Goal: Information Seeking & Learning: Learn about a topic

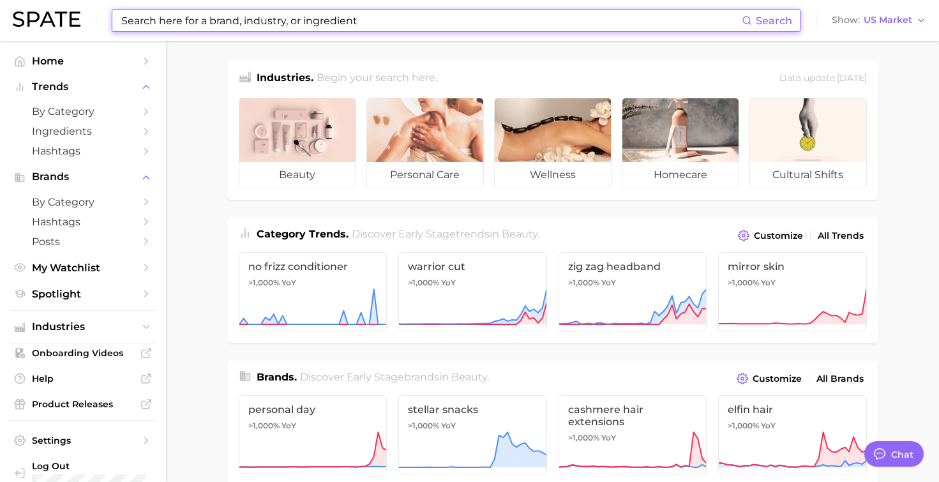
click at [176, 26] on input at bounding box center [431, 21] width 622 height 22
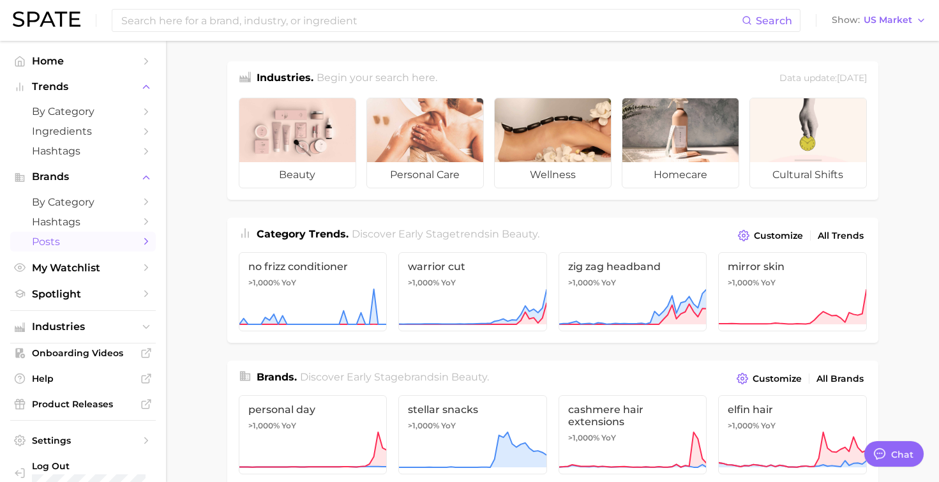
click at [78, 248] on span "Posts" at bounding box center [83, 242] width 102 height 12
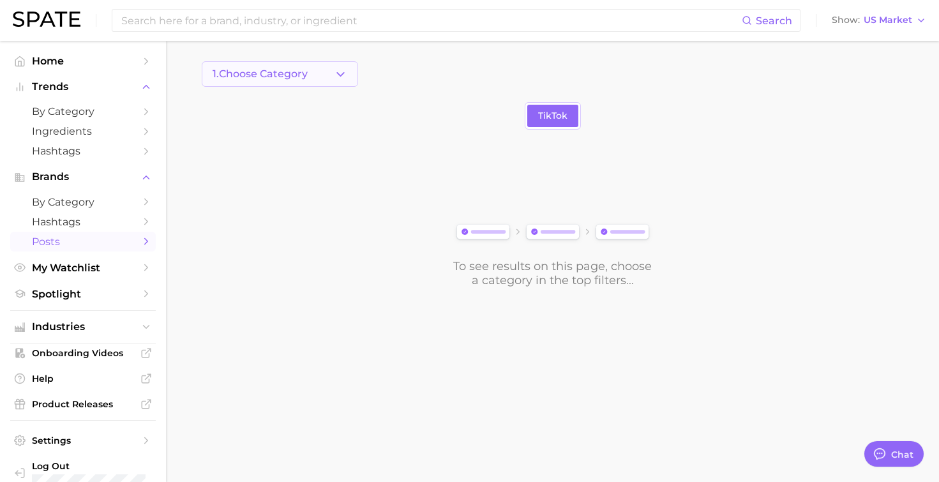
click at [285, 73] on span "1. Choose Category" at bounding box center [260, 73] width 95 height 11
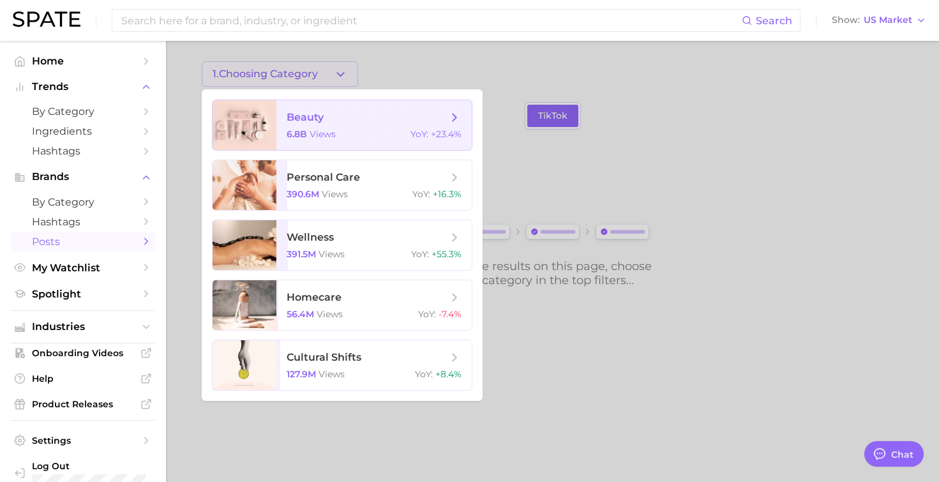
click at [304, 111] on span "beauty" at bounding box center [305, 117] width 37 height 12
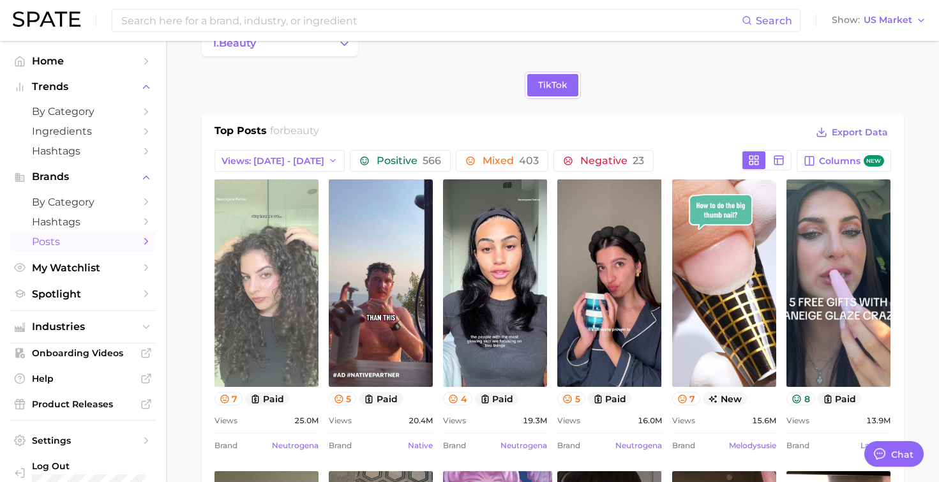
scroll to position [80, 0]
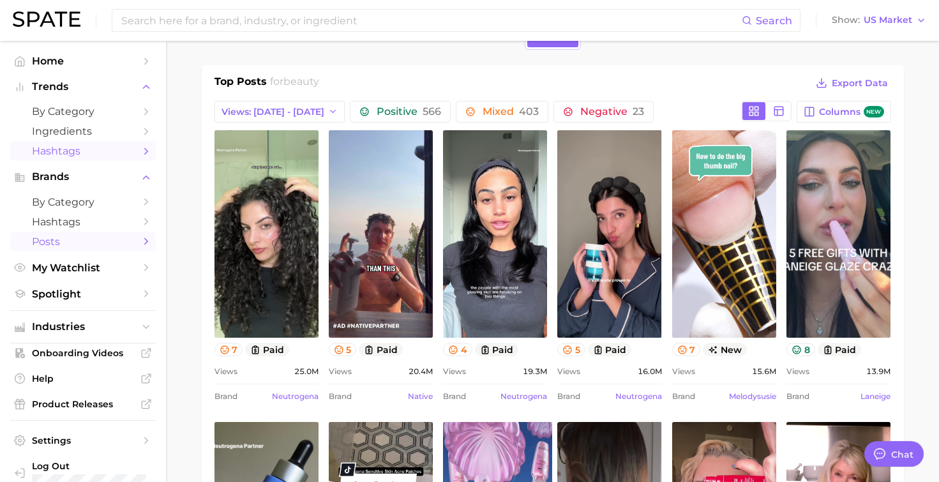
click at [55, 153] on span "Hashtags" at bounding box center [83, 151] width 102 height 12
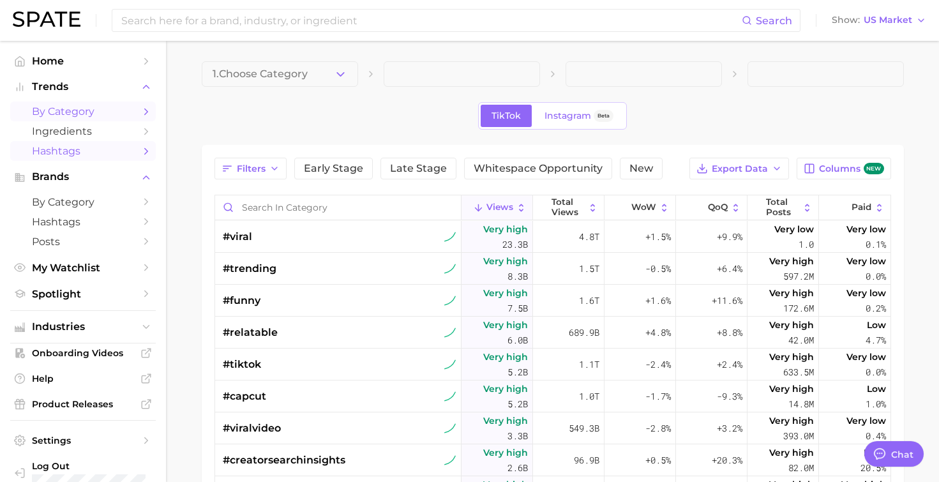
click at [80, 117] on span "by Category" at bounding box center [83, 111] width 102 height 12
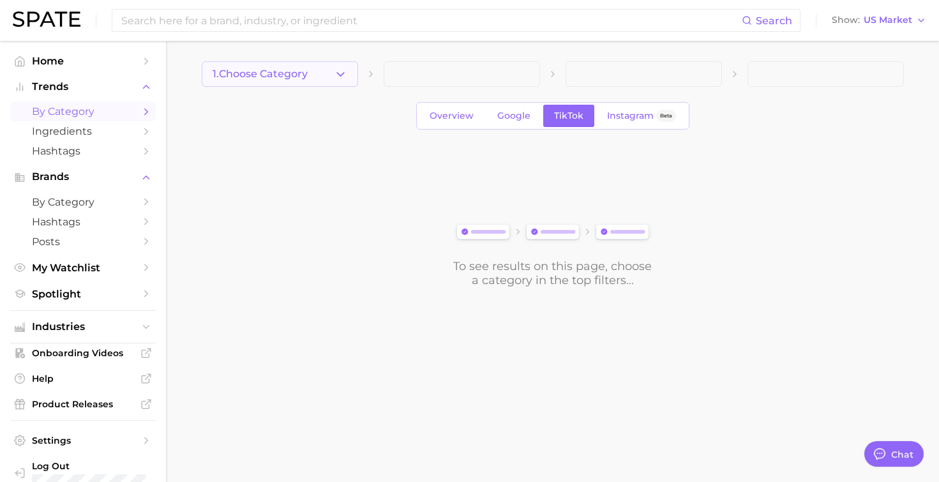
click at [345, 79] on icon "button" at bounding box center [340, 74] width 13 height 13
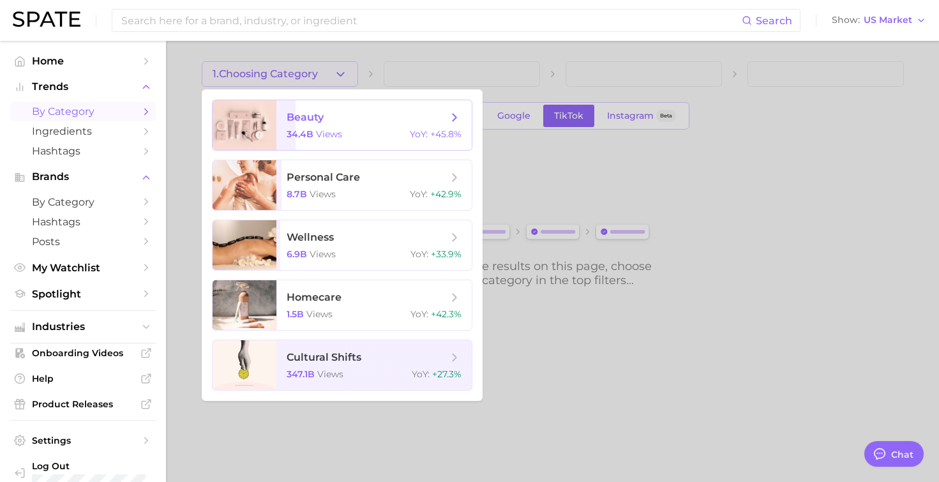
click at [329, 128] on span "beauty 34.4b views YoY : +45.8%" at bounding box center [374, 125] width 195 height 50
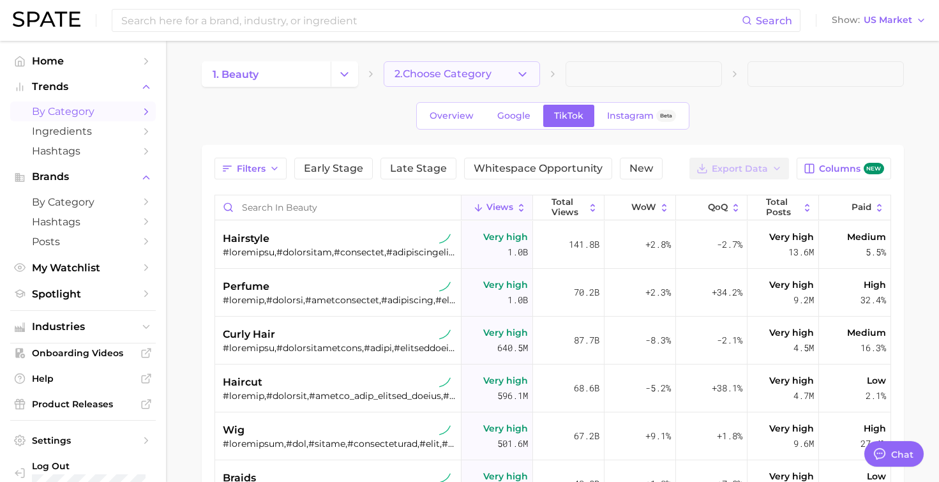
click at [453, 73] on span "2. Choose Category" at bounding box center [443, 73] width 97 height 11
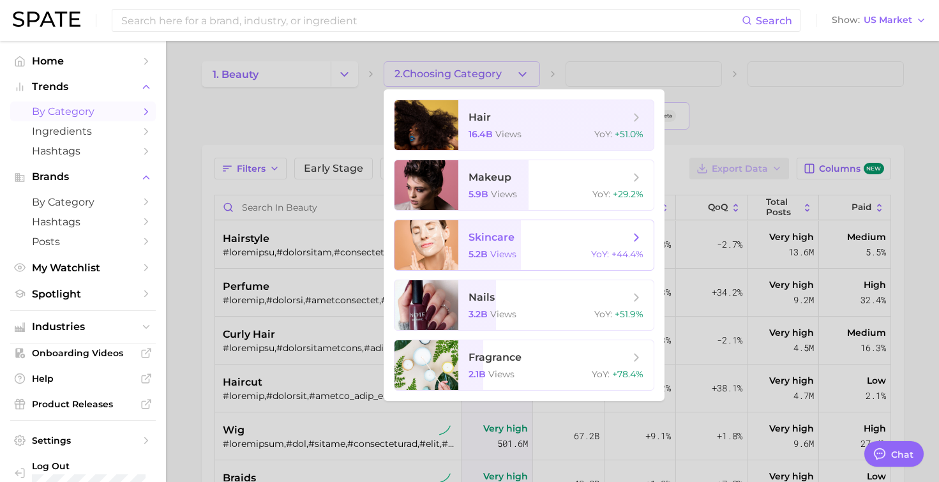
click at [494, 264] on span "skincare 5.2b views YoY : +44.4%" at bounding box center [555, 245] width 195 height 50
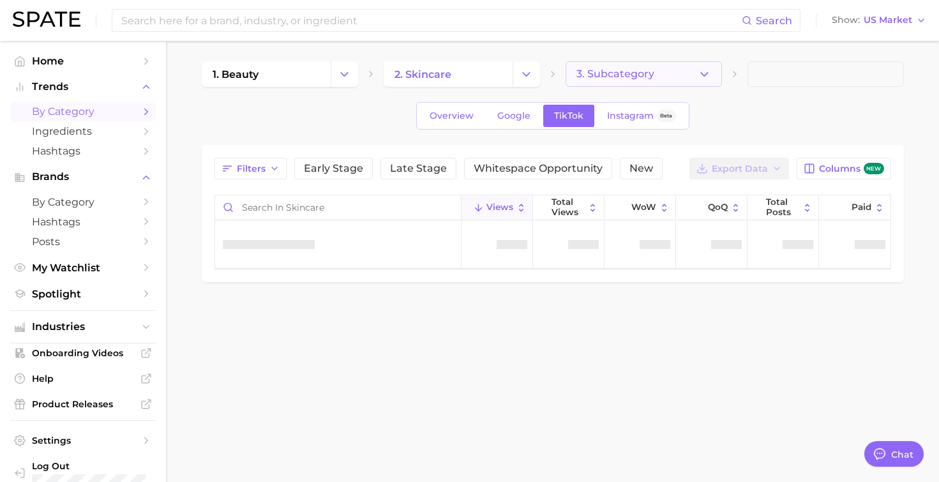
click at [616, 79] on span "3. Subcategory" at bounding box center [616, 73] width 78 height 11
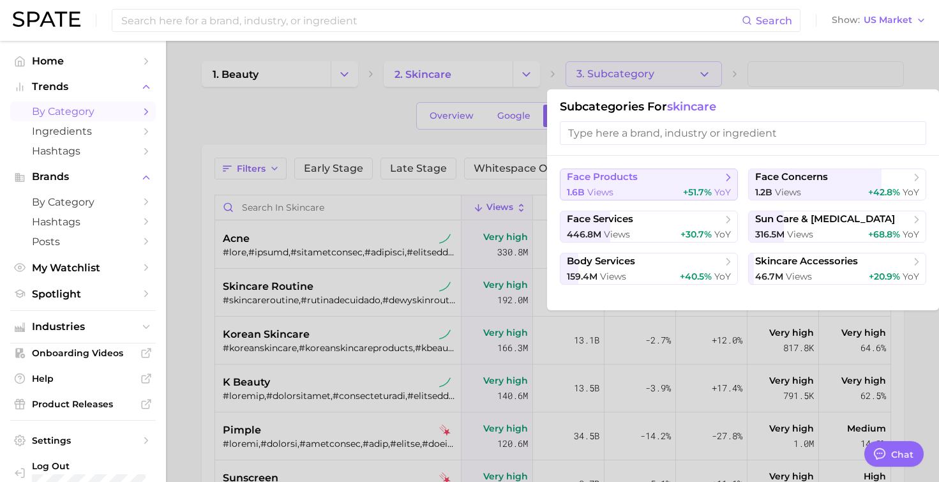
click at [640, 182] on span "face products" at bounding box center [644, 177] width 155 height 13
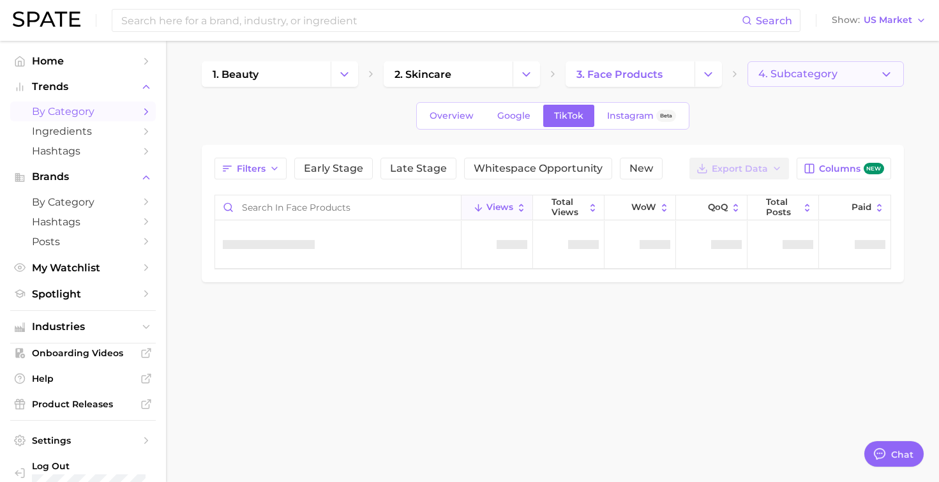
click at [765, 80] on button "4. Subcategory" at bounding box center [826, 74] width 156 height 26
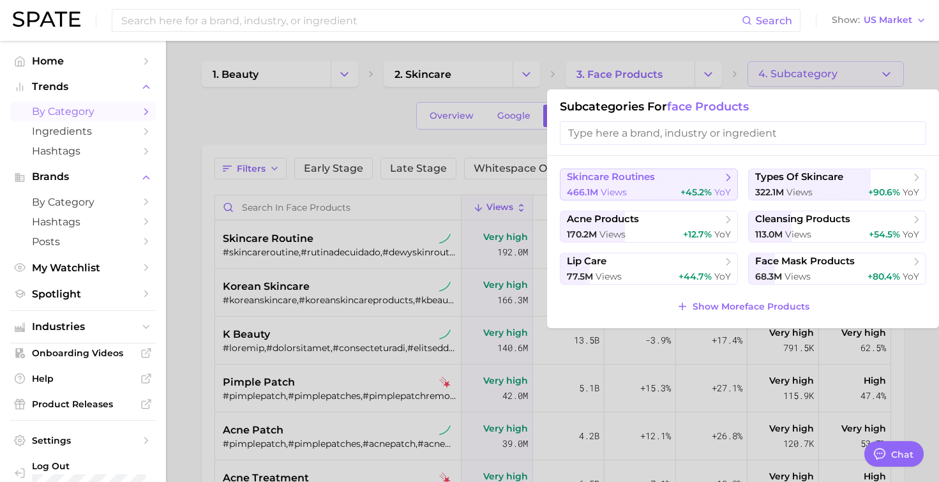
click at [620, 196] on span "views" at bounding box center [614, 191] width 26 height 11
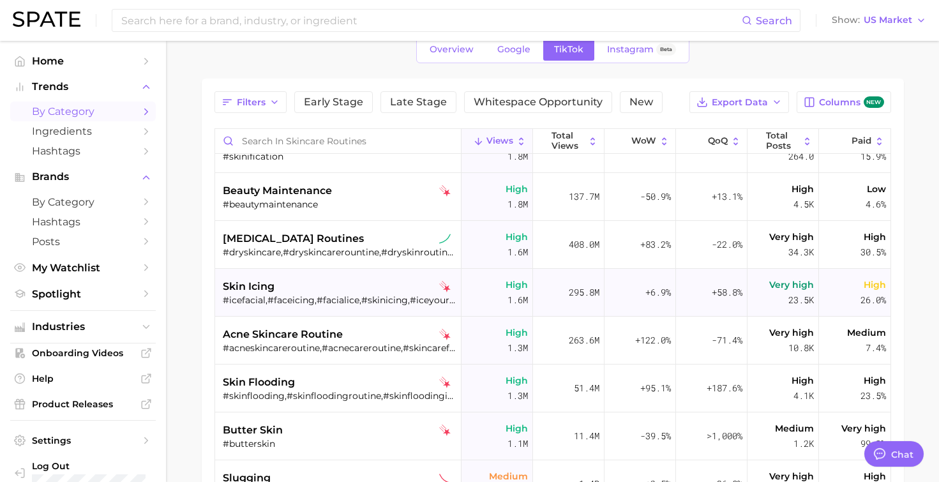
scroll to position [556, 0]
click at [328, 299] on div "#icefacial,#faceicing,#facialice,#skinicing,#iceyourface" at bounding box center [340, 300] width 234 height 11
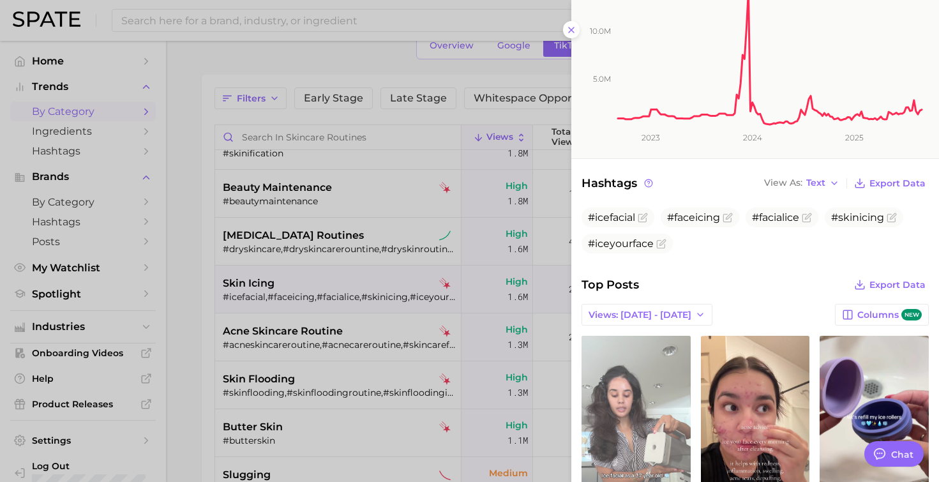
scroll to position [379, 0]
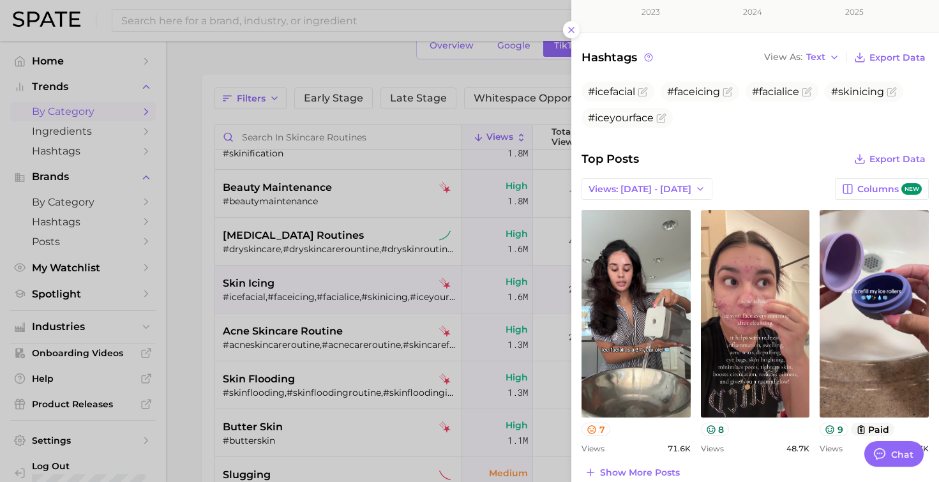
click at [498, 213] on div at bounding box center [469, 241] width 939 height 482
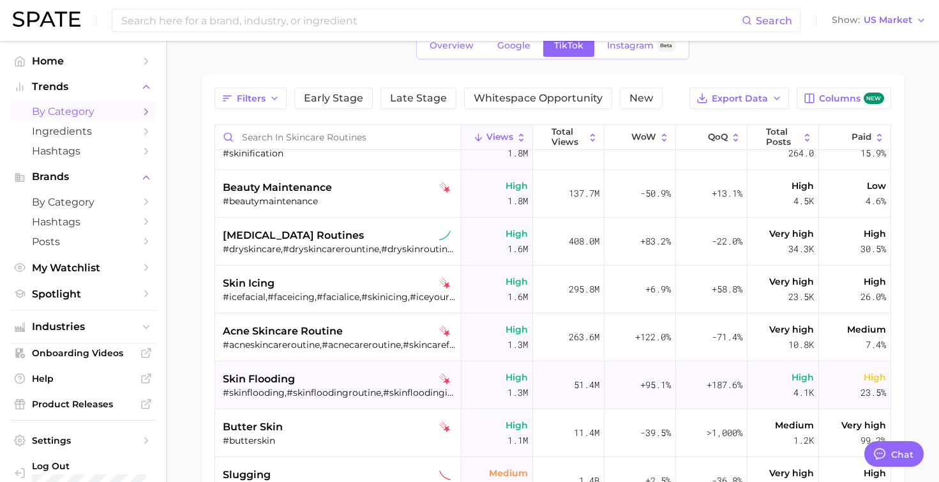
click at [364, 381] on div "skin flooding" at bounding box center [340, 379] width 234 height 15
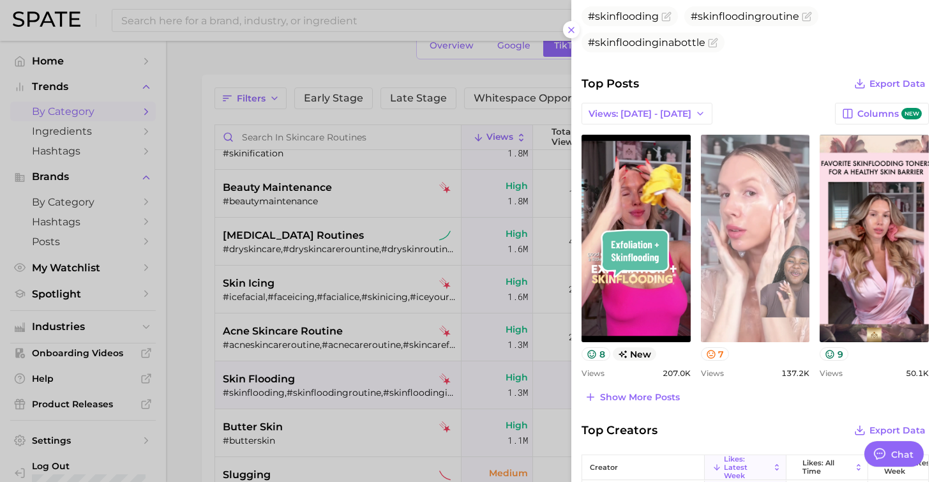
scroll to position [535, 0]
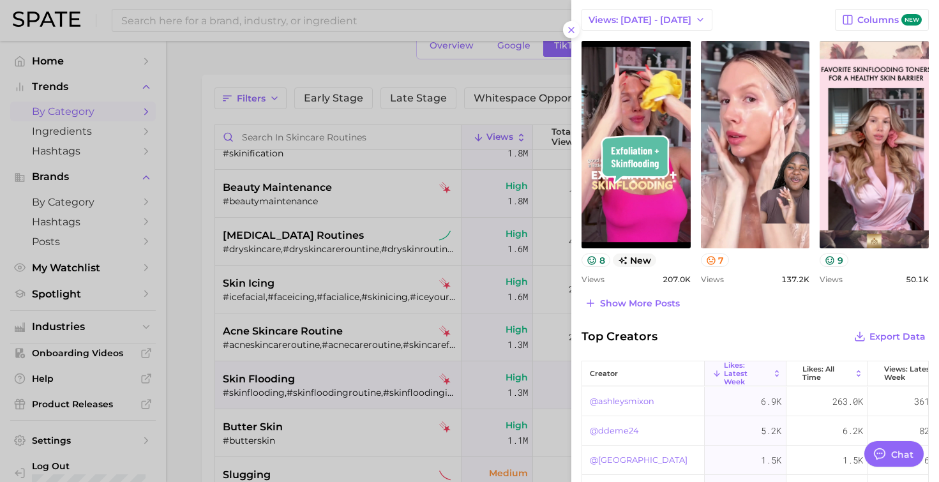
click at [296, 284] on div at bounding box center [469, 241] width 939 height 482
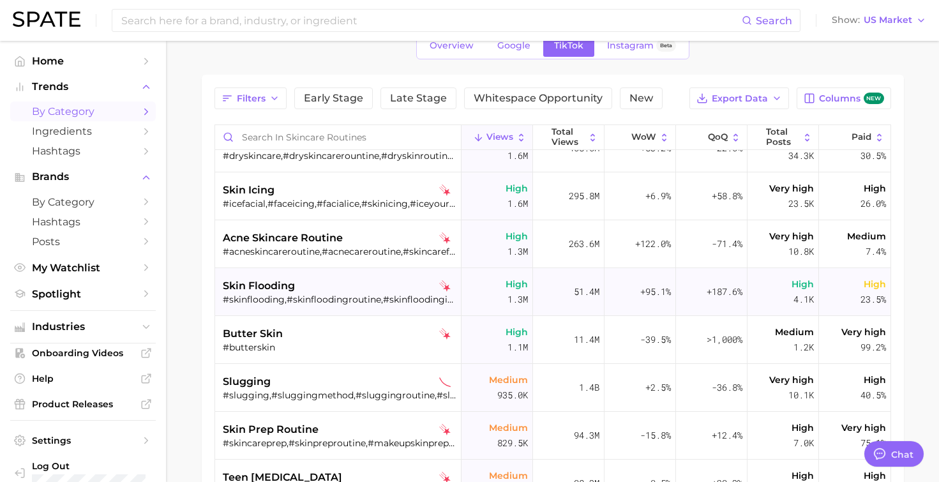
scroll to position [743, 0]
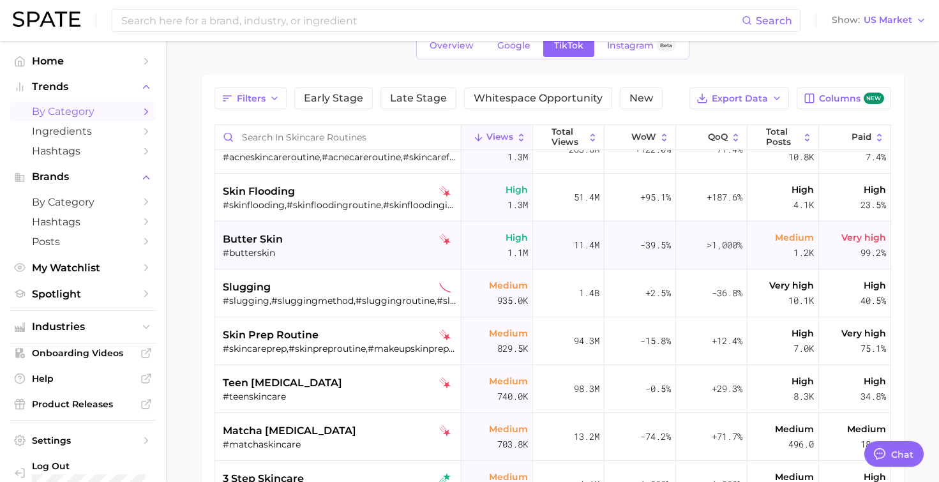
click at [285, 261] on div "butter skin #butterskin" at bounding box center [340, 246] width 234 height 48
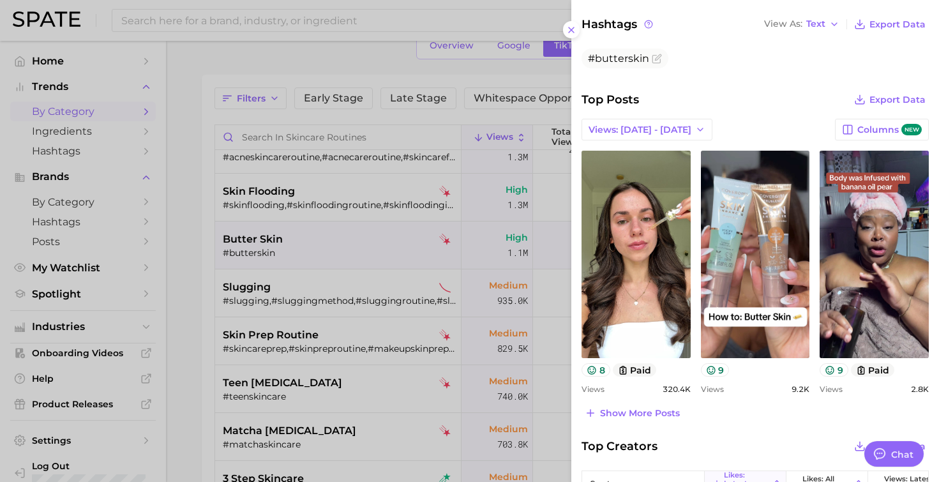
scroll to position [549, 0]
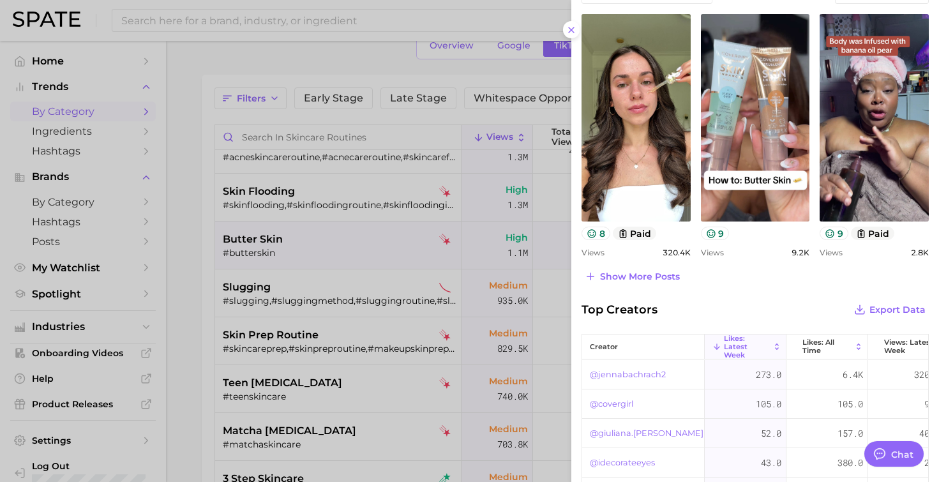
click at [317, 305] on div at bounding box center [469, 241] width 939 height 482
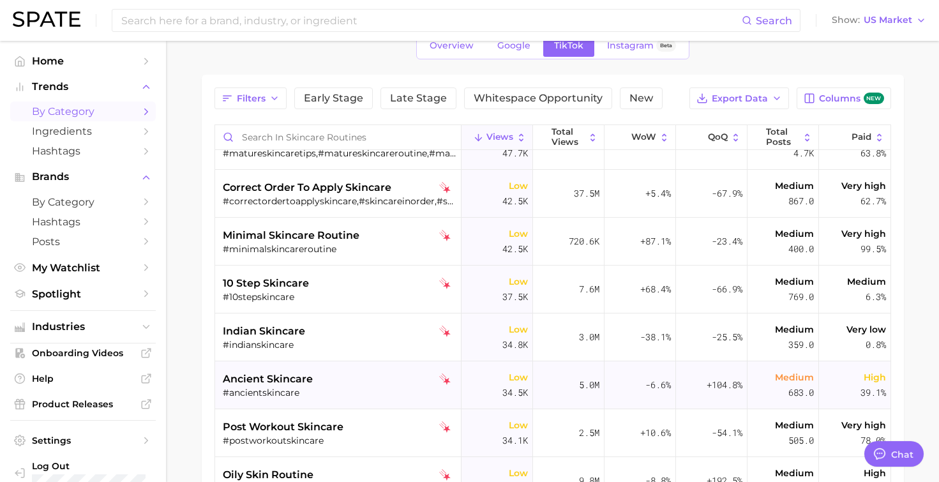
scroll to position [2759, 0]
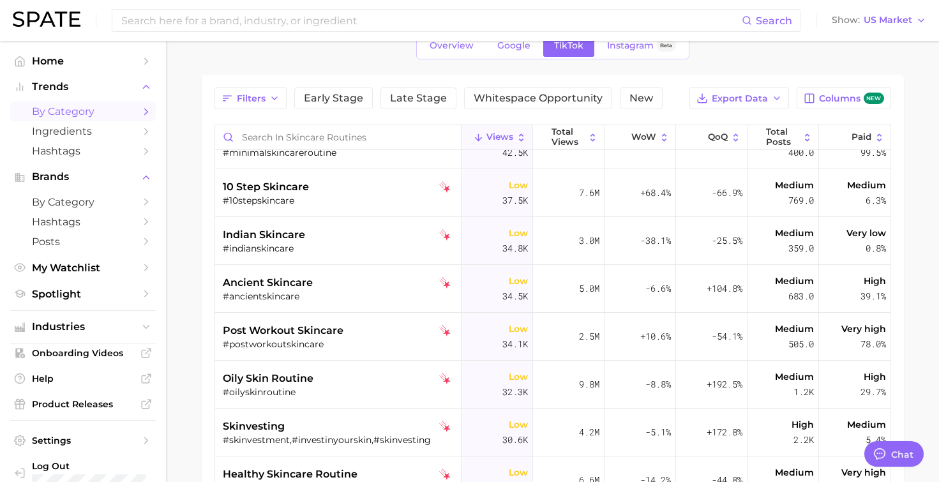
type textarea "x"
